Goal: Navigation & Orientation: Understand site structure

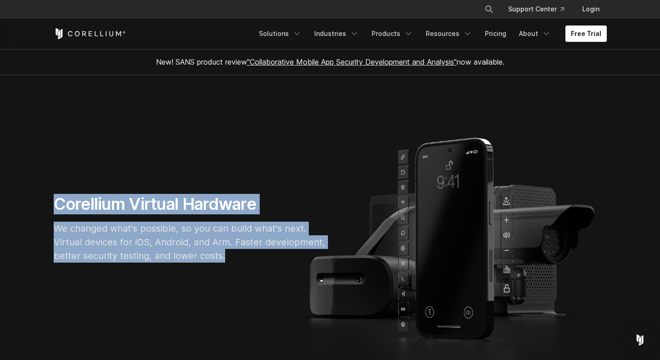
drag, startPoint x: 235, startPoint y: 259, endPoint x: 54, endPoint y: 206, distance: 189.0
click at [54, 206] on div "Corellium Virtual Hardware We changed what's possible, so you can build what's …" at bounding box center [190, 232] width 291 height 76
click at [54, 206] on h1 "Corellium Virtual Hardware" at bounding box center [190, 204] width 273 height 20
drag, startPoint x: 54, startPoint y: 206, endPoint x: 260, endPoint y: 263, distance: 213.2
click at [260, 263] on div "Corellium Virtual Hardware We changed what's possible, so you can build what's …" at bounding box center [190, 232] width 291 height 76
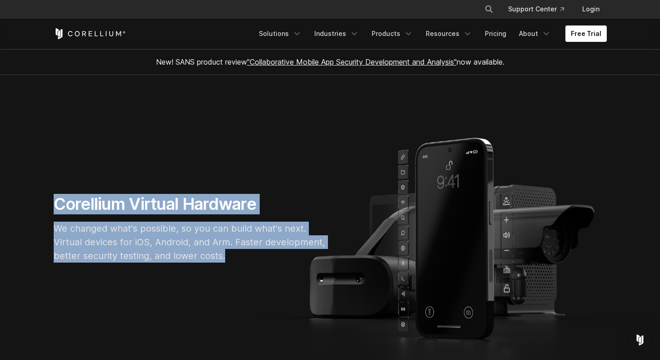
click at [260, 263] on div "Corellium Virtual Hardware We changed what's possible, so you can build what's …" at bounding box center [190, 232] width 291 height 76
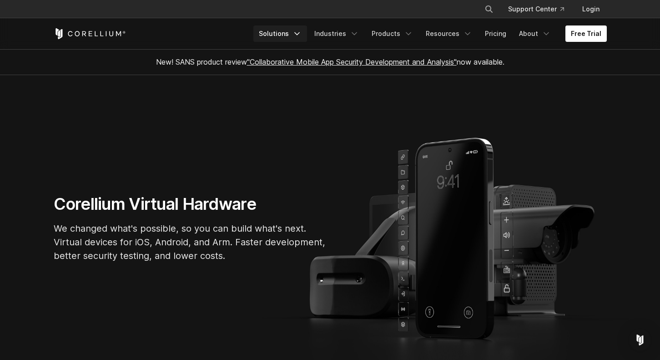
click at [298, 37] on link "Solutions" at bounding box center [280, 33] width 54 height 16
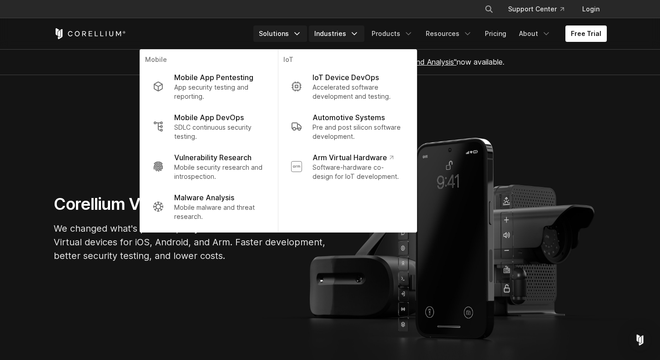
click at [336, 34] on link "Industries" at bounding box center [336, 33] width 55 height 16
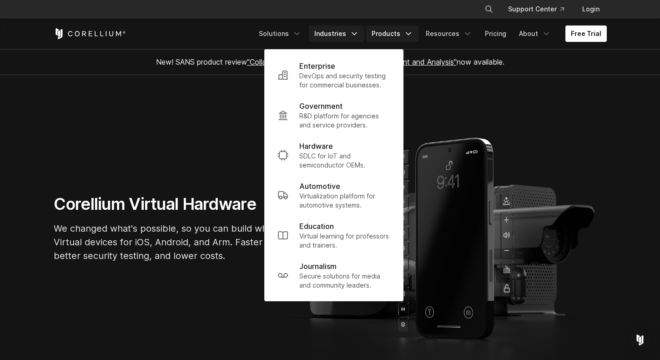
click at [402, 30] on link "Products" at bounding box center [392, 33] width 52 height 16
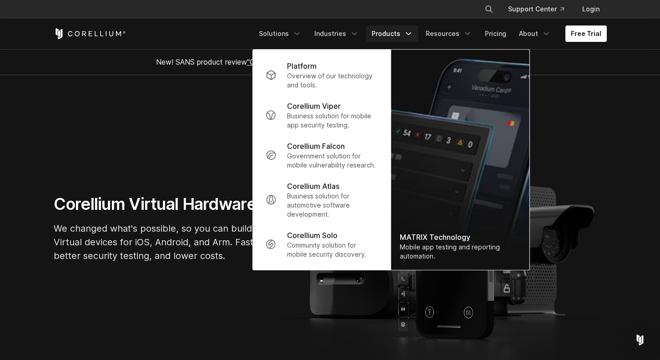
click at [404, 34] on link "Products" at bounding box center [392, 33] width 52 height 16
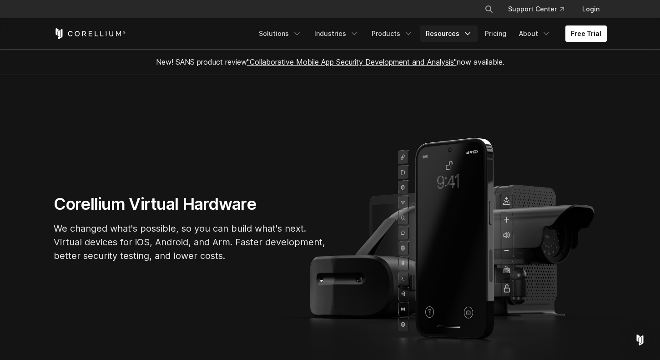
click at [441, 34] on link "Resources" at bounding box center [448, 33] width 57 height 16
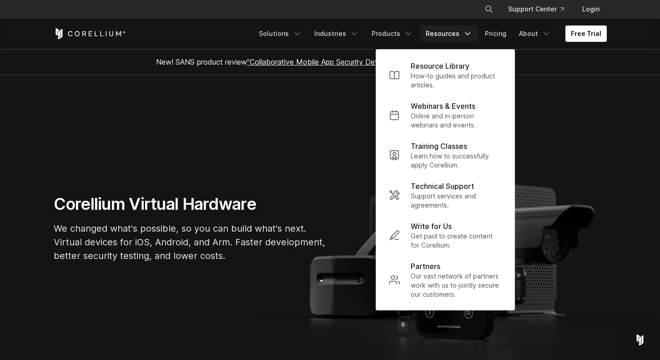
click at [441, 34] on link "Resources" at bounding box center [448, 33] width 57 height 16
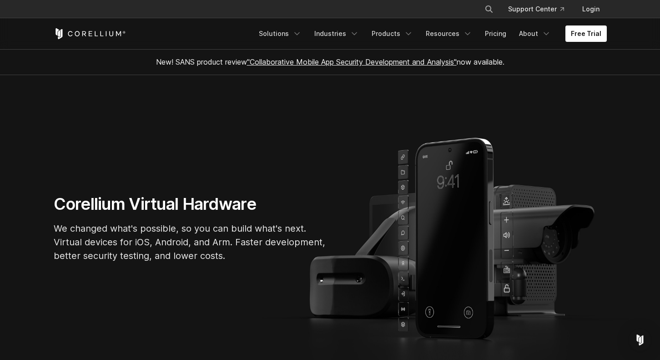
click at [152, 308] on section "Corellium Virtual Hardware We changed what's possible, so you can build what's …" at bounding box center [330, 231] width 660 height 313
click at [460, 35] on link "Resources" at bounding box center [448, 33] width 57 height 16
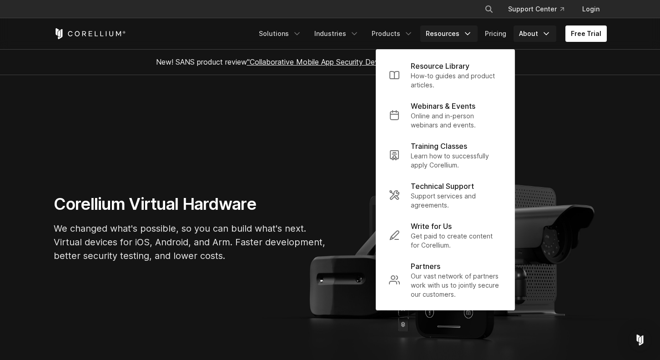
click at [537, 34] on link "About" at bounding box center [534, 33] width 43 height 16
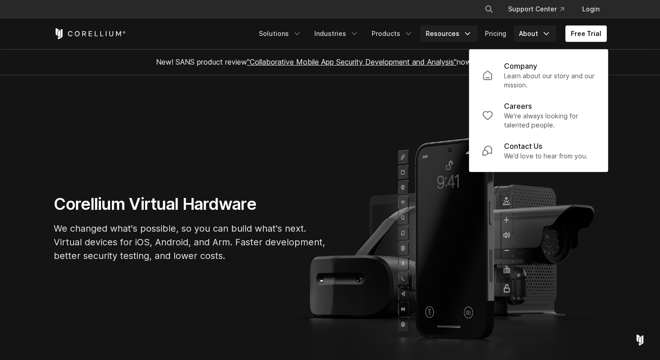
click at [439, 33] on link "Resources" at bounding box center [448, 33] width 57 height 16
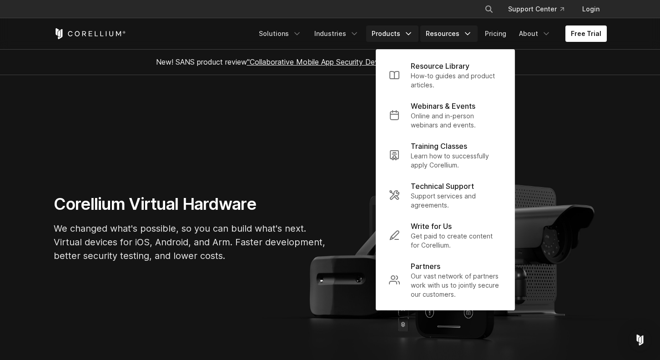
click at [385, 31] on link "Products" at bounding box center [392, 33] width 52 height 16
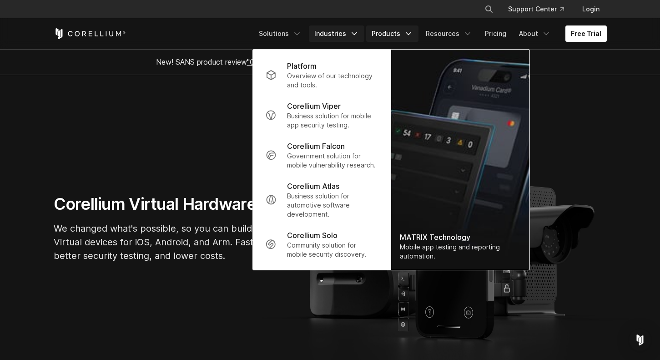
click at [337, 32] on link "Industries" at bounding box center [336, 33] width 55 height 16
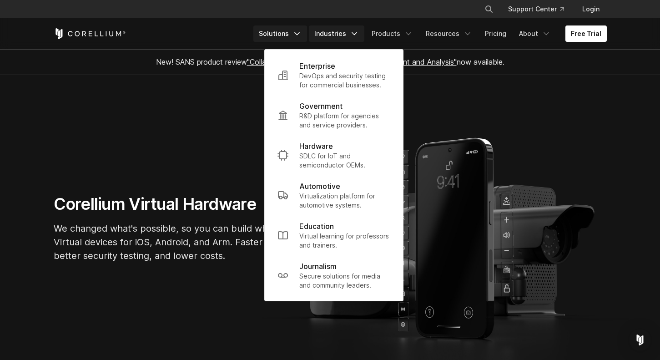
click at [274, 37] on link "Solutions" at bounding box center [280, 33] width 54 height 16
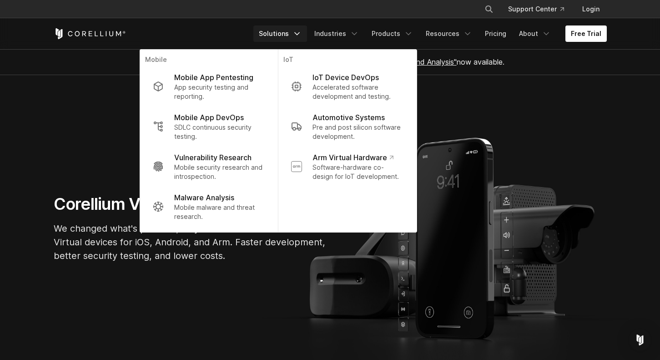
click at [190, 35] on div "Free Trial" at bounding box center [154, 33] width 200 height 11
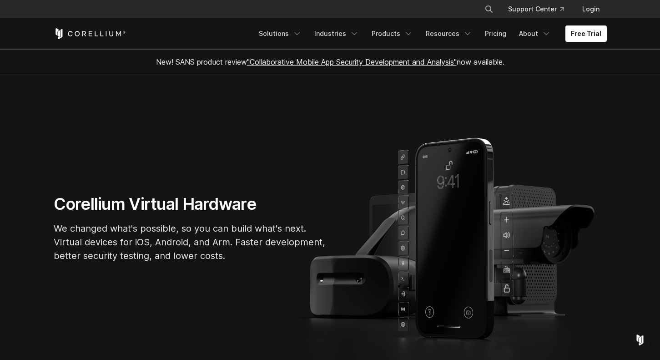
drag, startPoint x: 74, startPoint y: 28, endPoint x: 75, endPoint y: 60, distance: 32.3
